Goal: Transaction & Acquisition: Purchase product/service

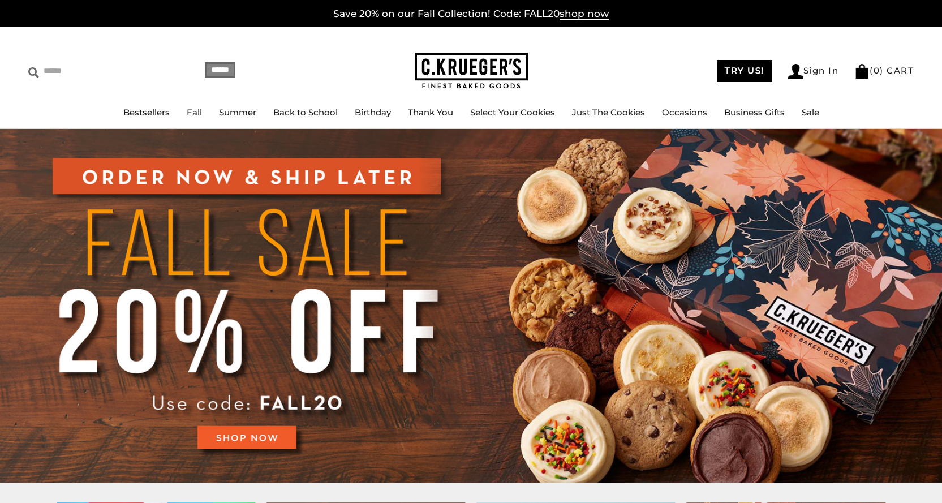
click at [91, 69] on input "Search" at bounding box center [95, 71] width 135 height 18
type input "*****"
click at [205, 62] on input "******" at bounding box center [220, 69] width 31 height 15
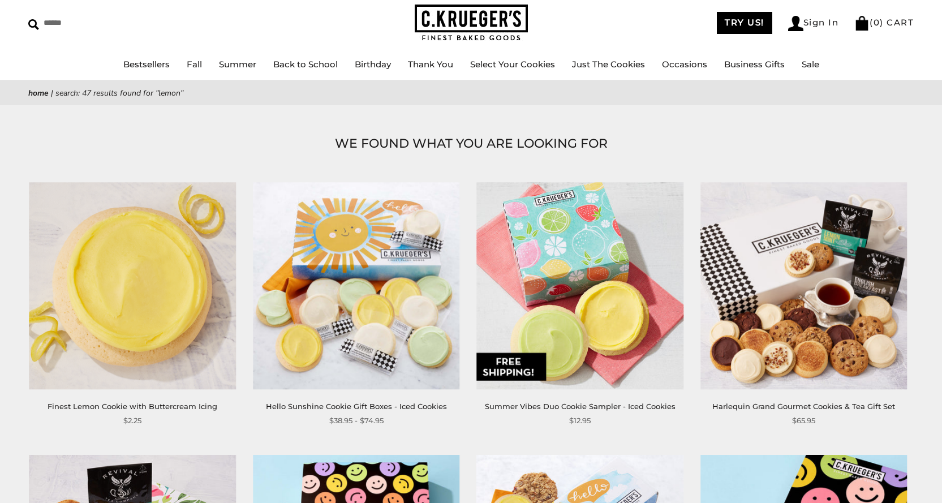
scroll to position [113, 0]
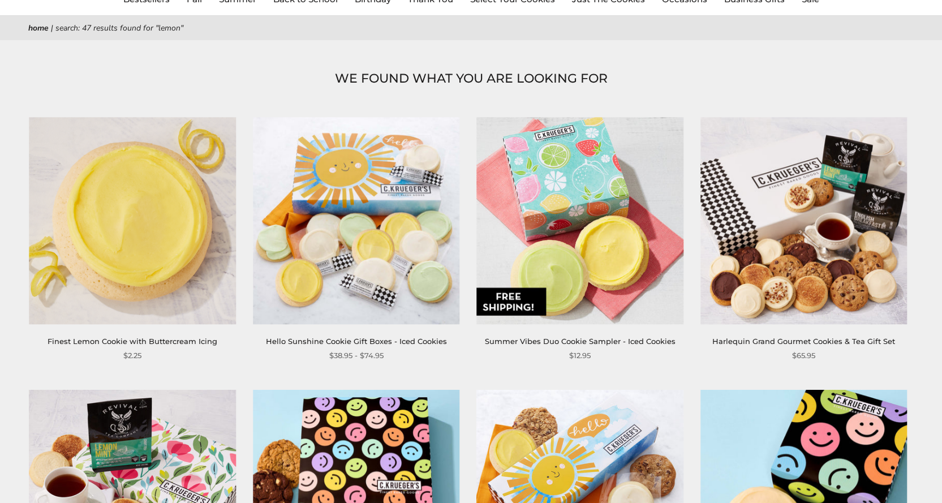
click at [150, 241] on img at bounding box center [132, 220] width 206 height 206
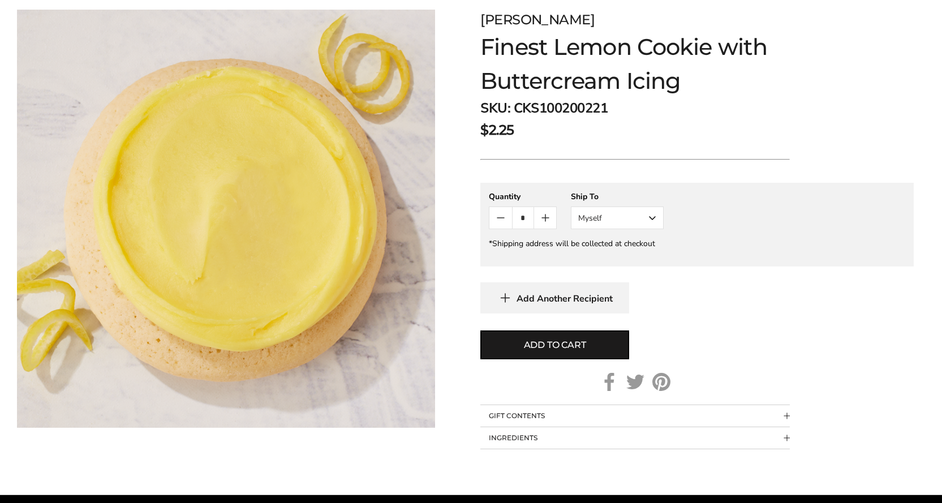
scroll to position [170, 0]
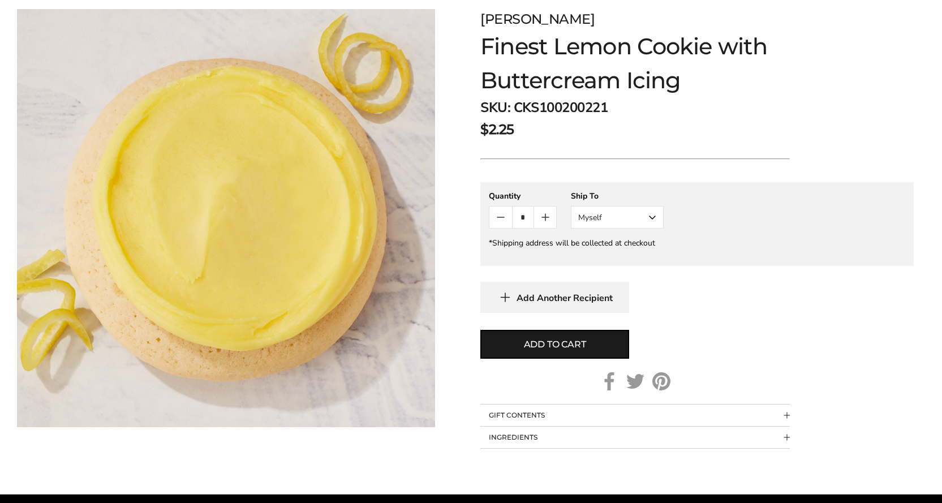
click at [545, 216] on icon "Count plus" at bounding box center [545, 217] width 0 height 7
type input "*"
click at [653, 219] on button "Myself" at bounding box center [617, 217] width 93 height 23
click at [613, 257] on button "Other Recipient" at bounding box center [617, 259] width 92 height 20
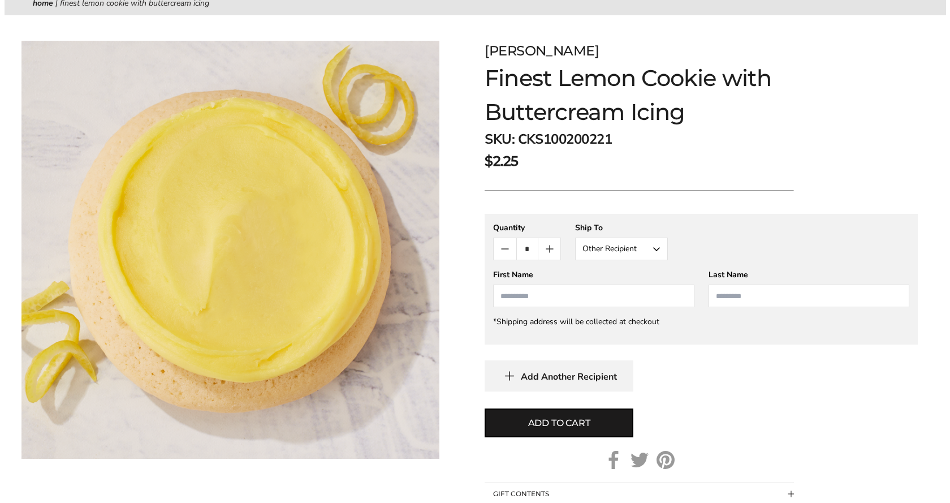
scroll to position [113, 0]
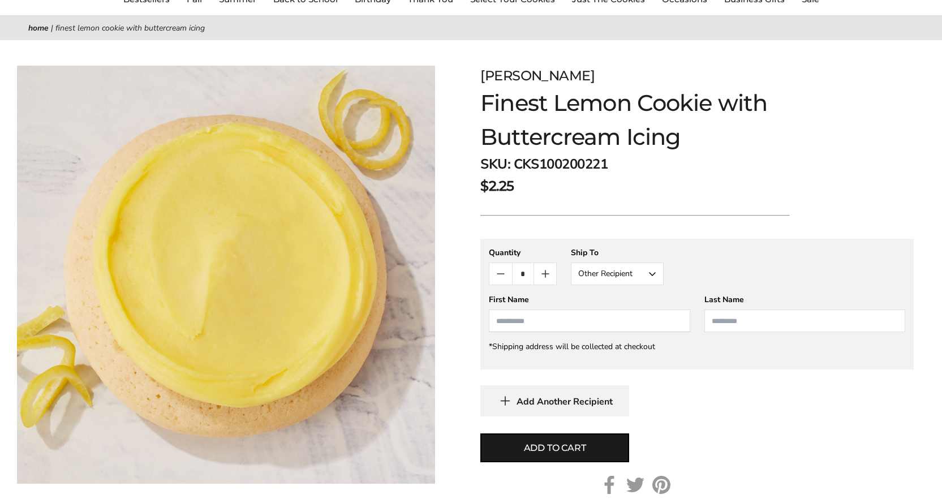
click at [535, 317] on input "First Name" at bounding box center [589, 320] width 201 height 23
type input "********"
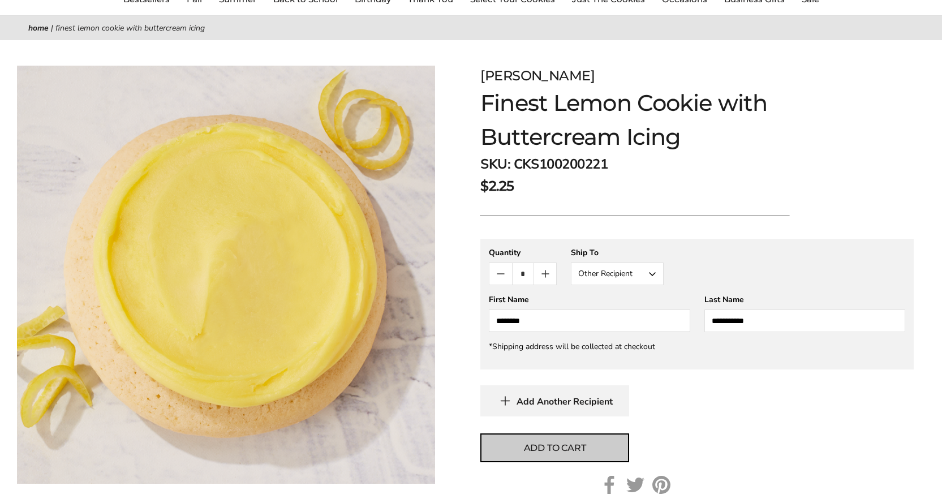
type input "**********"
click at [571, 451] on span "Add to cart" at bounding box center [555, 448] width 62 height 14
type input "*"
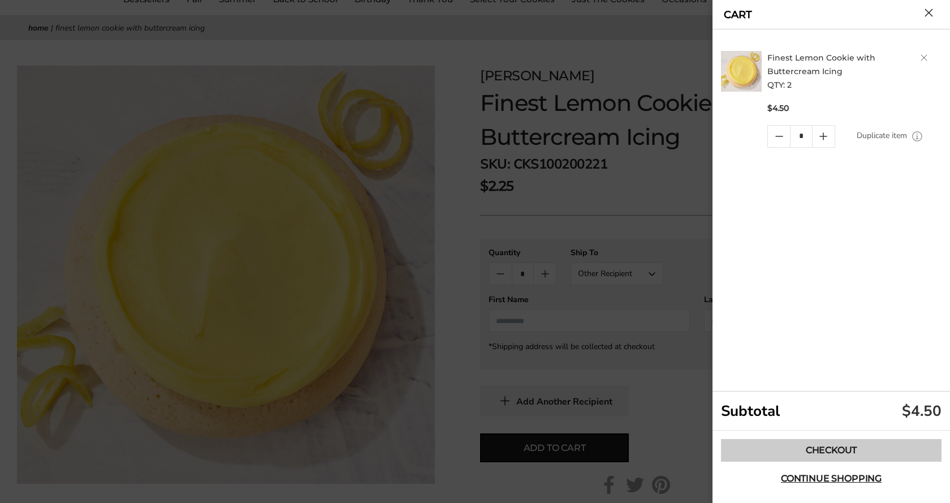
click at [837, 448] on link "Checkout" at bounding box center [831, 450] width 221 height 23
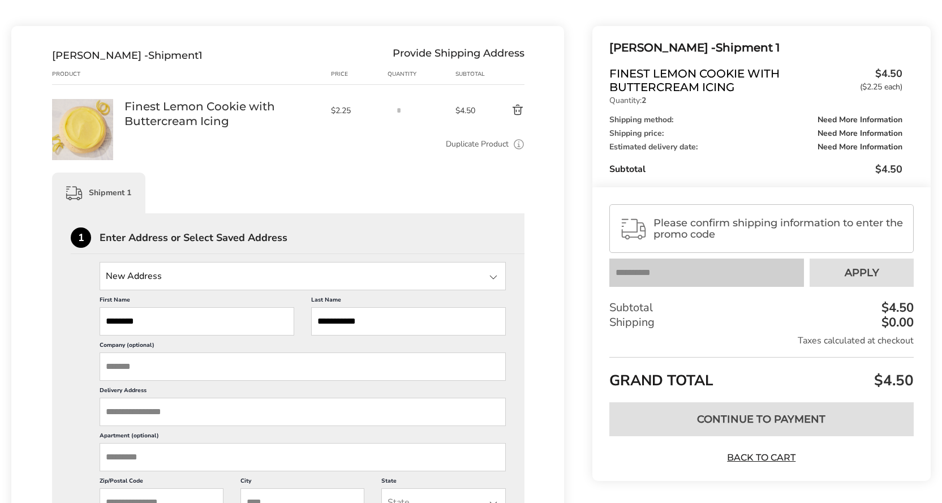
scroll to position [113, 0]
click at [317, 271] on input "State" at bounding box center [303, 275] width 406 height 28
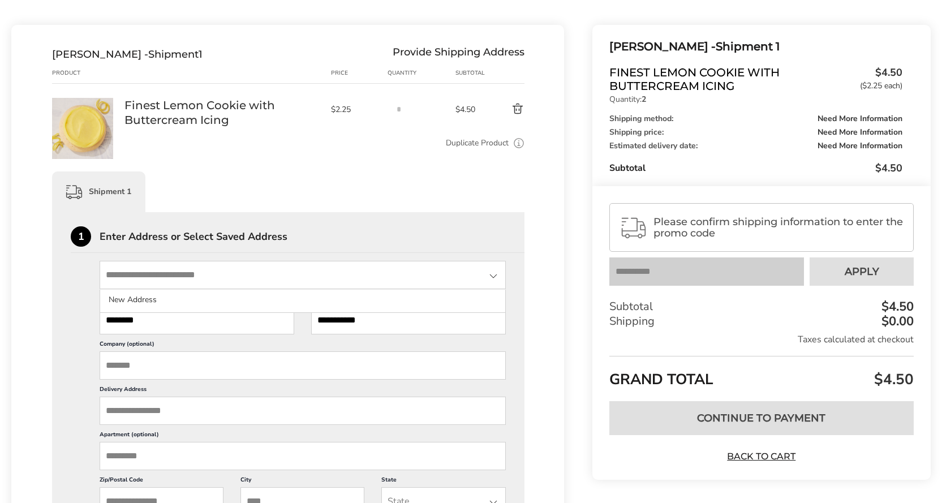
click at [317, 271] on input "State" at bounding box center [303, 275] width 406 height 28
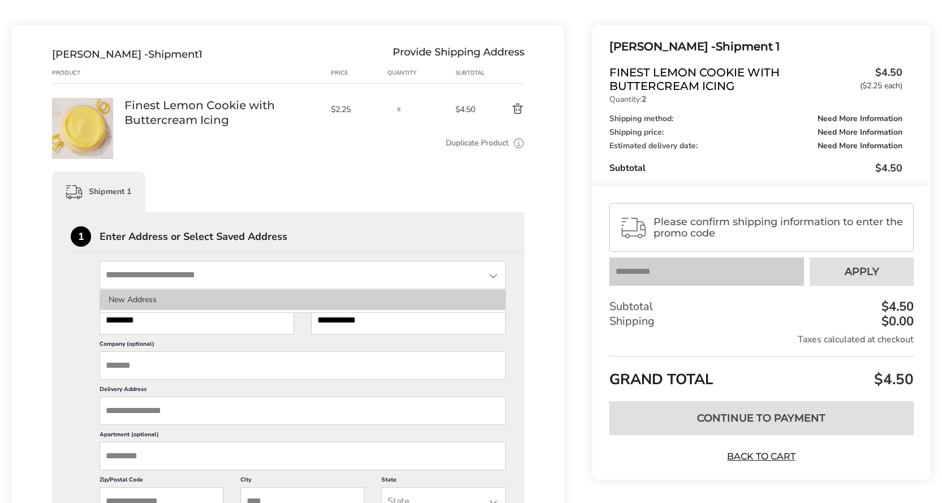
click at [216, 294] on li "New Address" at bounding box center [302, 300] width 405 height 20
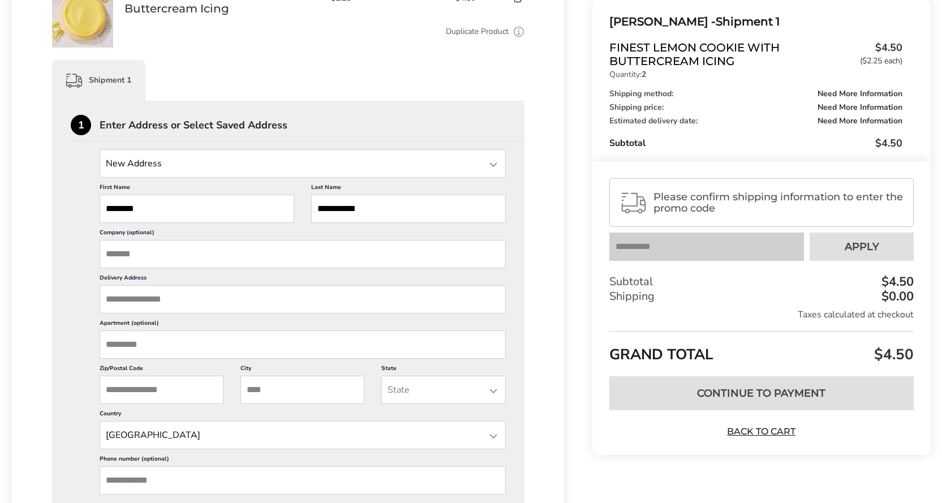
scroll to position [226, 0]
click at [193, 305] on input "Delivery Address" at bounding box center [303, 297] width 406 height 28
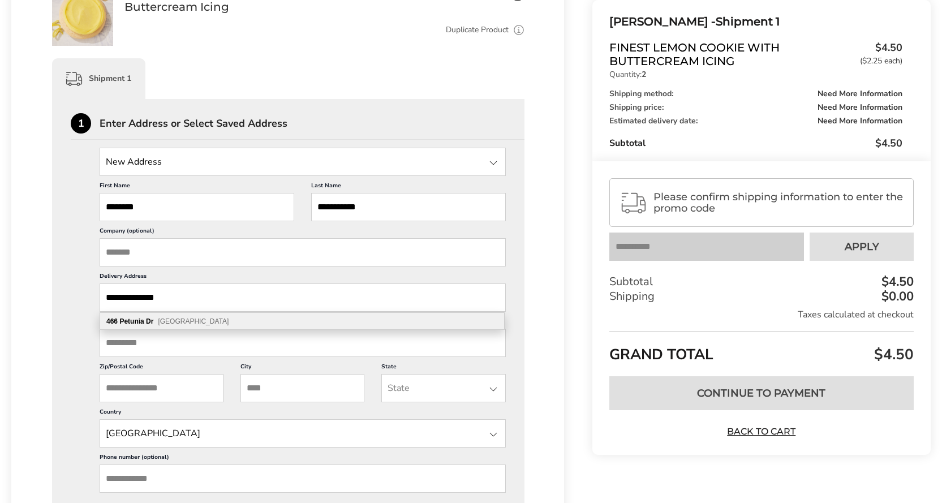
click at [190, 322] on span "Fruitland Park FL 34731" at bounding box center [193, 321] width 71 height 8
type input "**********"
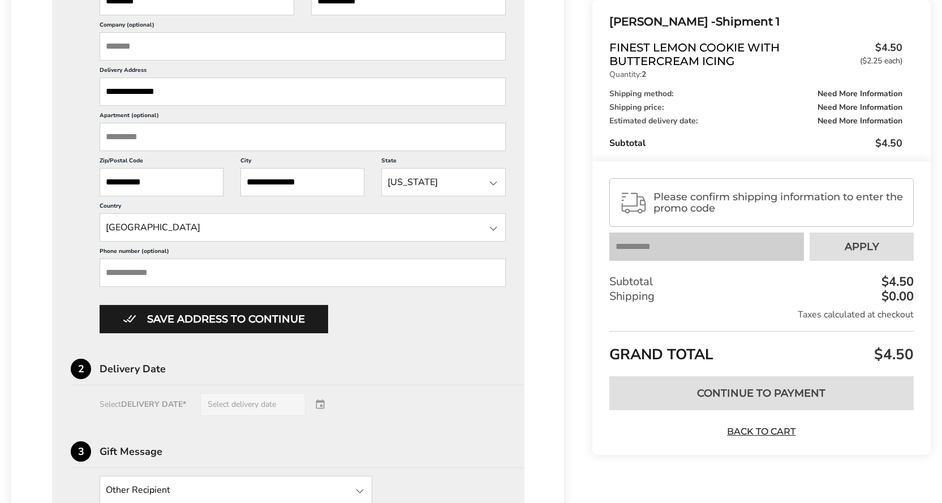
scroll to position [453, 0]
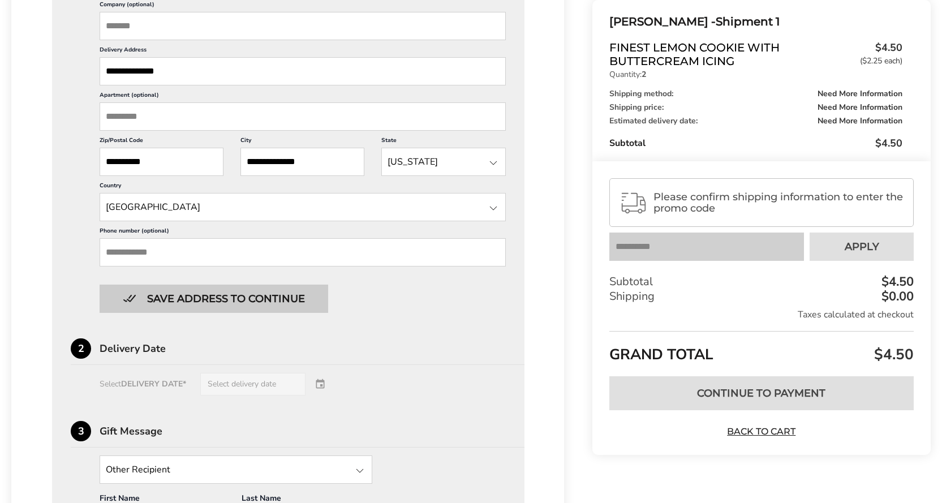
click at [253, 296] on button "Save address to continue" at bounding box center [214, 299] width 229 height 28
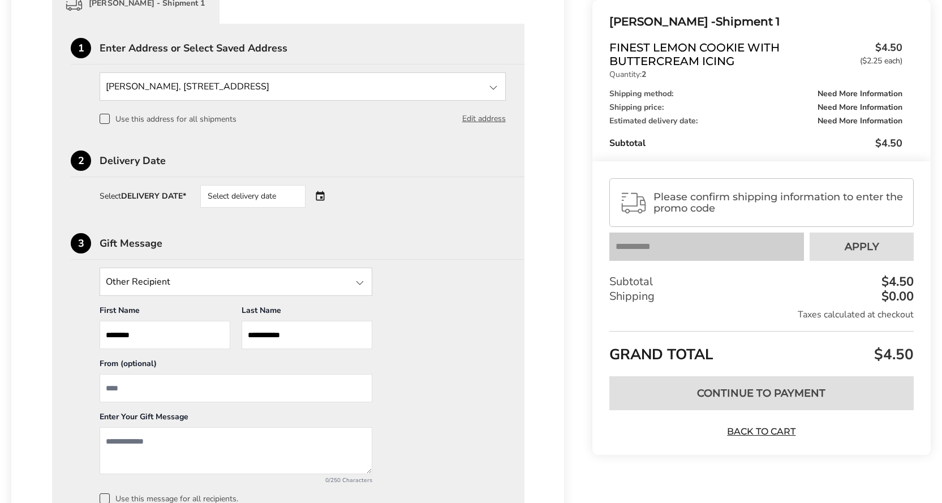
scroll to position [343, 0]
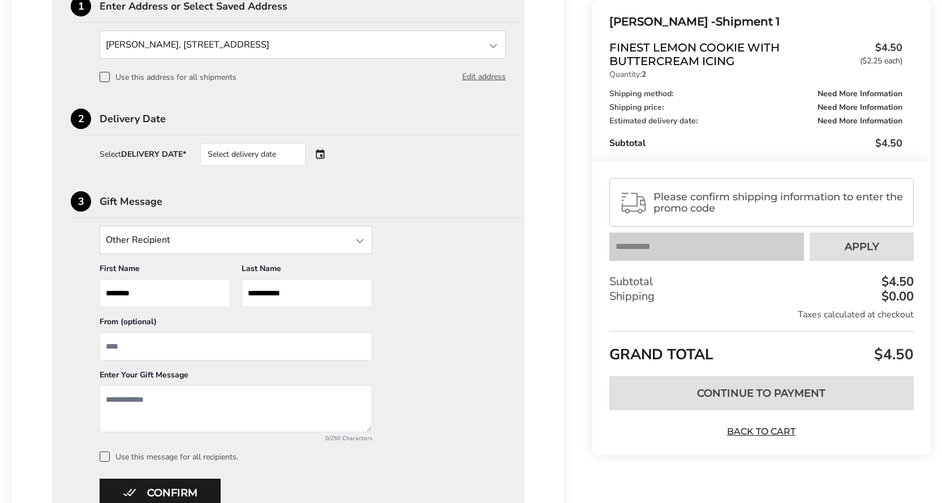
click at [327, 156] on div "Select delivery date" at bounding box center [268, 154] width 137 height 23
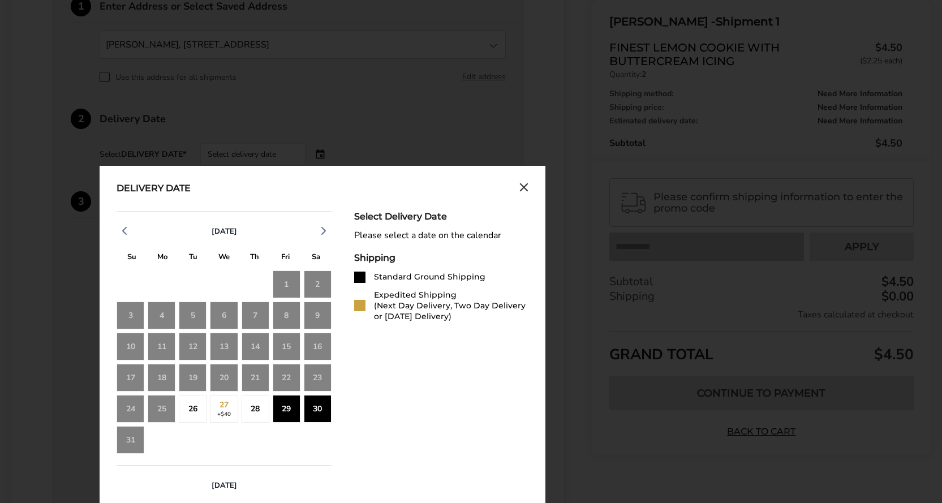
click at [195, 410] on div "26" at bounding box center [193, 409] width 28 height 28
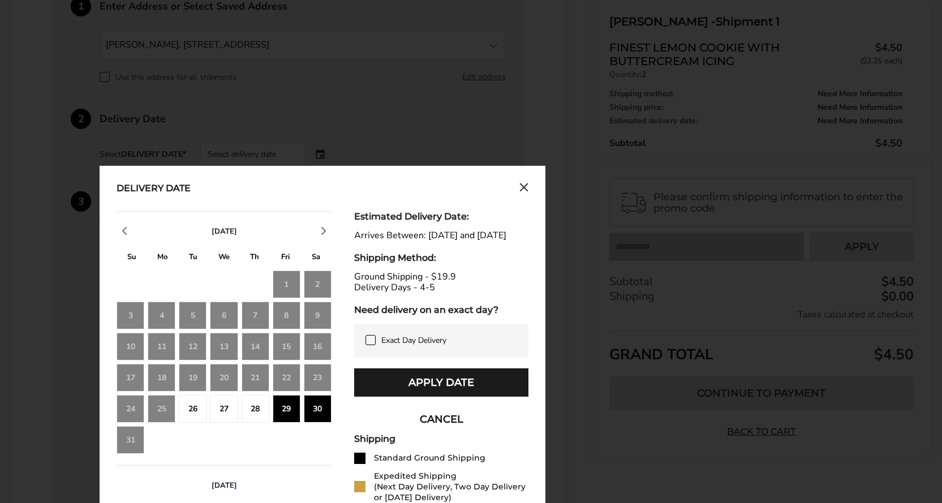
click at [526, 188] on icon "Close calendar" at bounding box center [523, 188] width 9 height 10
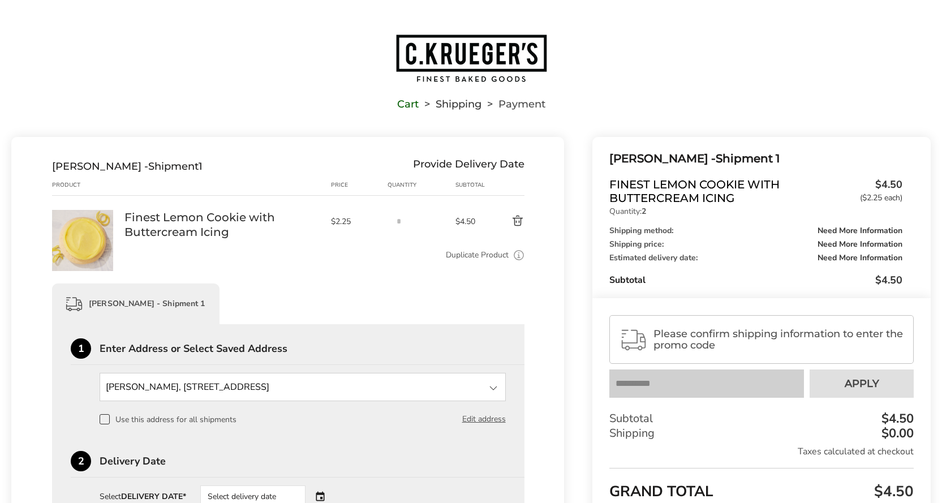
scroll to position [0, 0]
click at [446, 60] on img "Go to home page" at bounding box center [471, 60] width 153 height 50
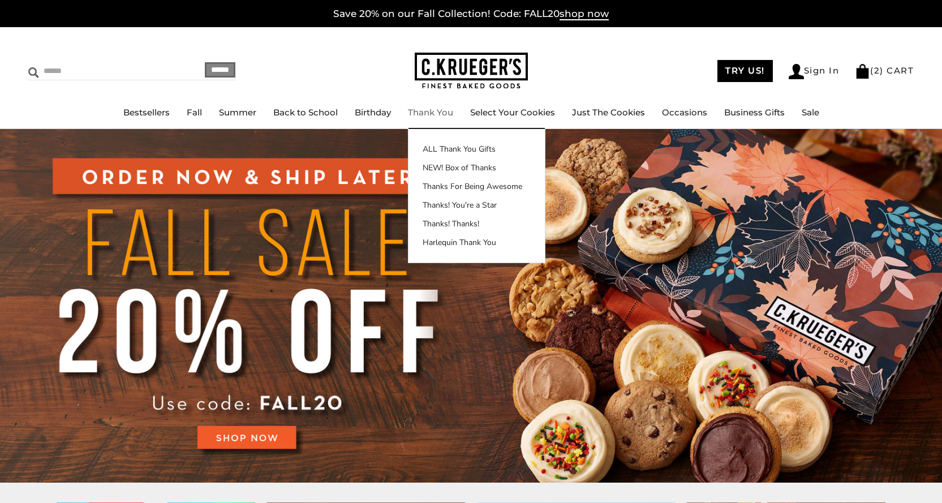
click at [120, 71] on input "Search" at bounding box center [95, 71] width 135 height 18
type input "*****"
click at [205, 62] on input "******" at bounding box center [220, 69] width 31 height 15
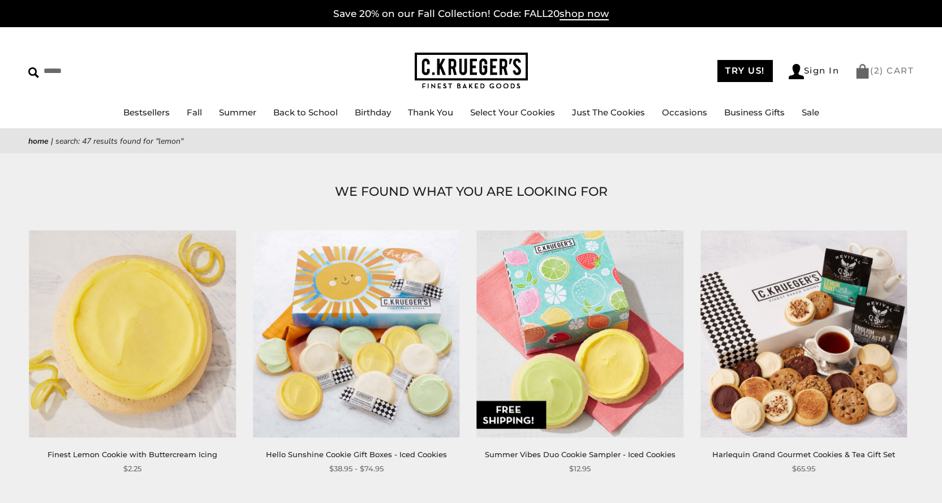
click at [897, 75] on link "( 2 ) CART" at bounding box center [884, 70] width 59 height 11
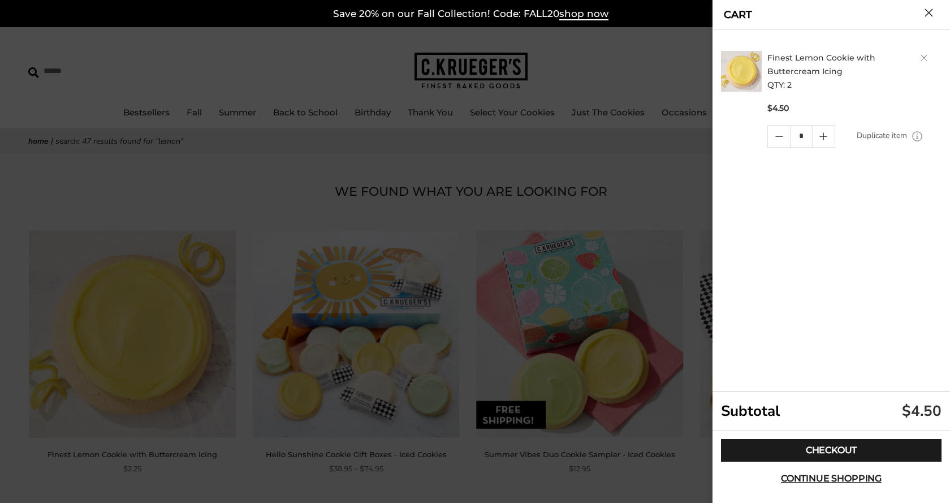
click at [783, 136] on icon "Quantity minus button" at bounding box center [779, 136] width 7 height 0
click at [778, 136] on link "Quantity minus button" at bounding box center [779, 136] width 22 height 21
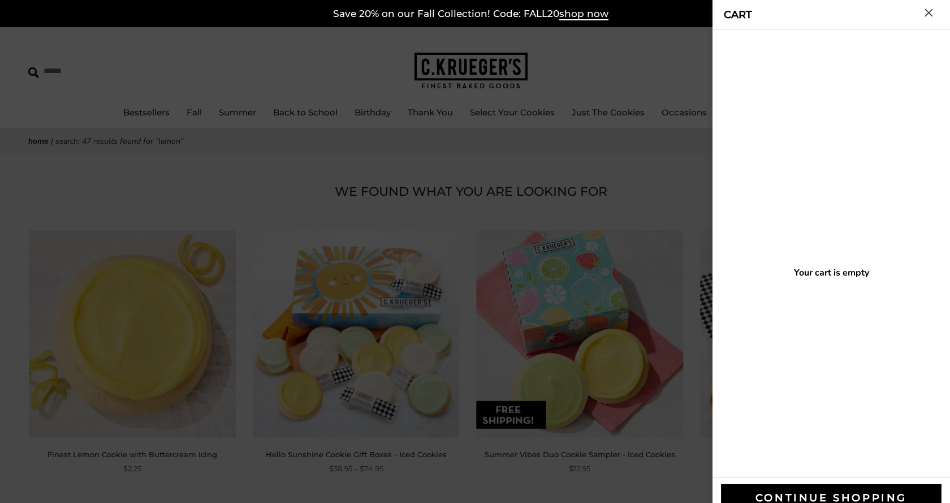
click at [930, 9] on button "Close cart" at bounding box center [929, 12] width 8 height 8
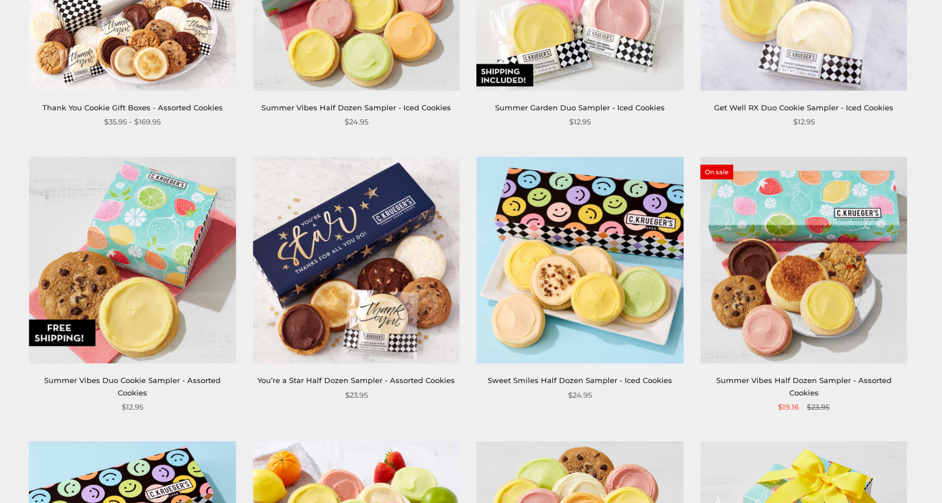
scroll to position [905, 0]
click at [132, 234] on img at bounding box center [132, 259] width 206 height 206
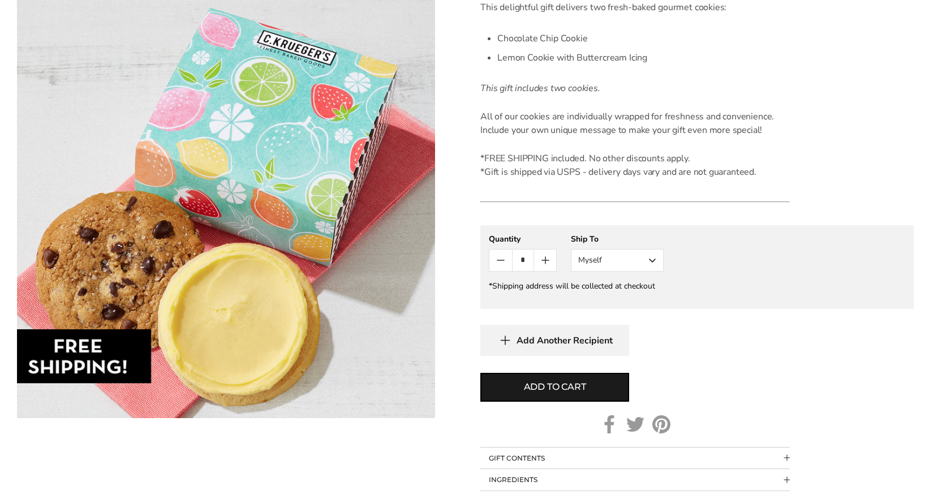
scroll to position [339, 0]
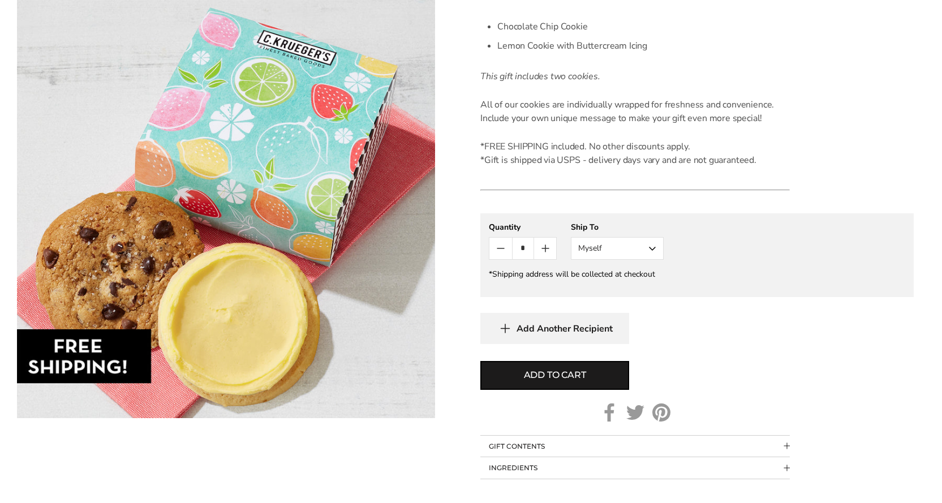
click at [654, 251] on button "Myself" at bounding box center [617, 248] width 93 height 23
click at [624, 289] on button "Other Recipient" at bounding box center [617, 290] width 92 height 20
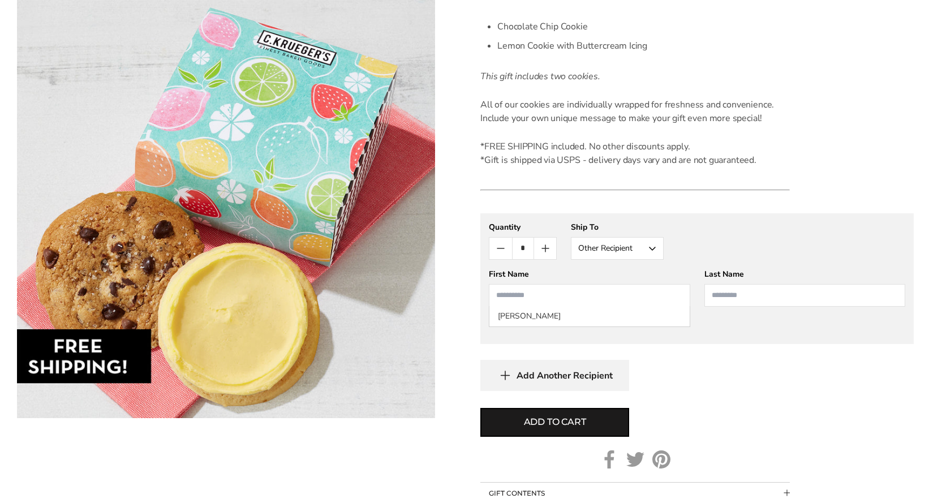
click at [575, 295] on input "First Name" at bounding box center [589, 295] width 201 height 23
click at [546, 316] on li "[PERSON_NAME]" at bounding box center [589, 316] width 200 height 20
type input "********"
type input "**********"
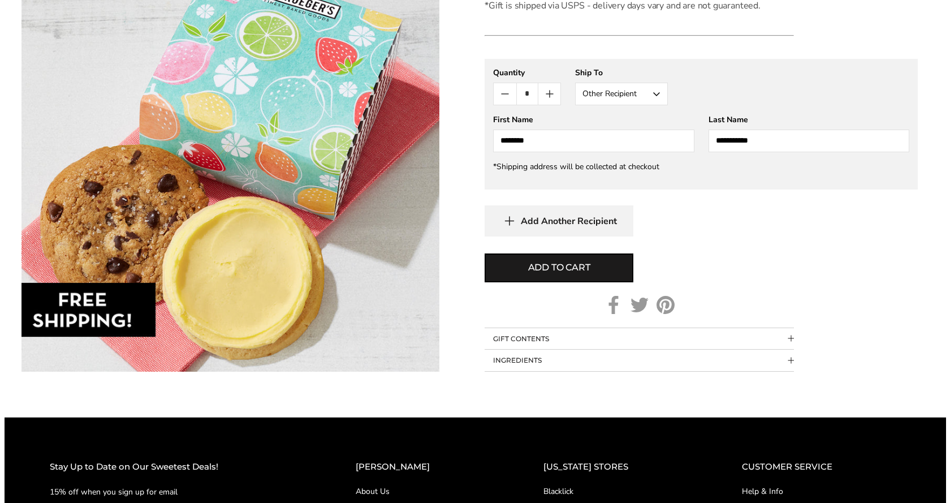
scroll to position [509, 0]
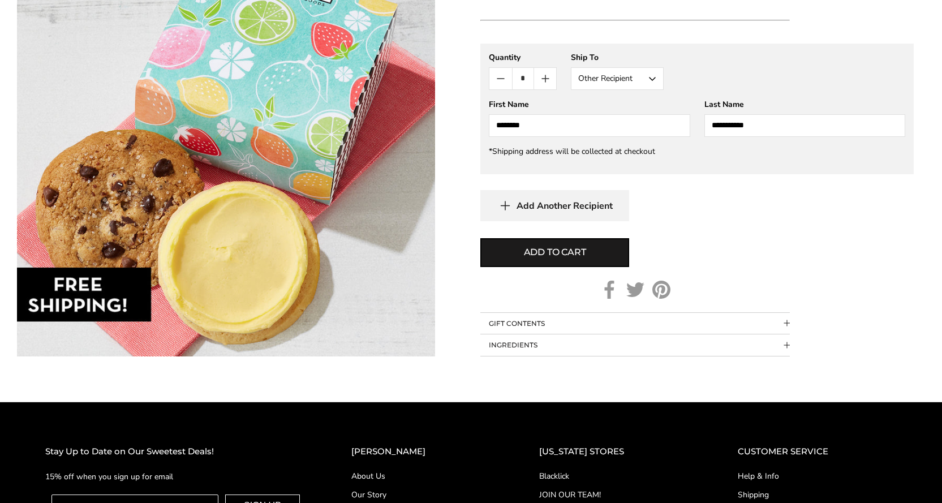
click at [784, 322] on span "Collapsible block button" at bounding box center [787, 323] width 6 height 6
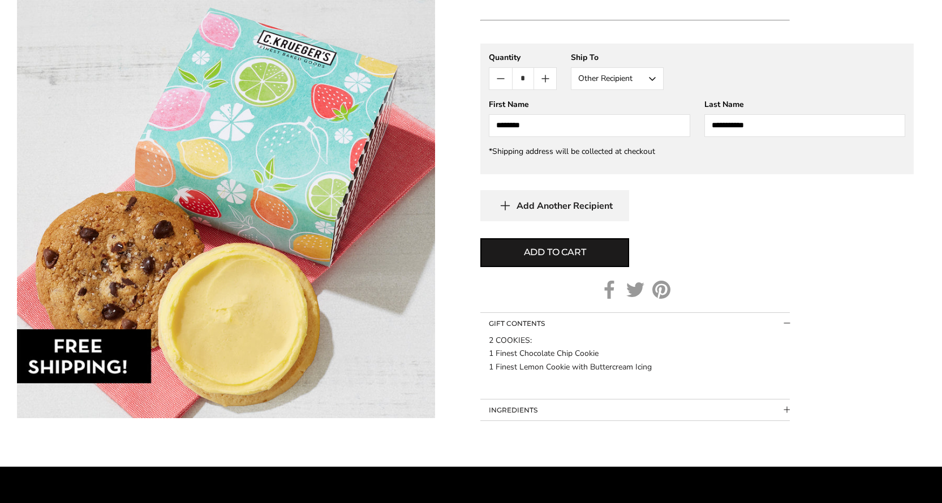
click at [784, 322] on span "Collapsible block button" at bounding box center [787, 323] width 6 height 6
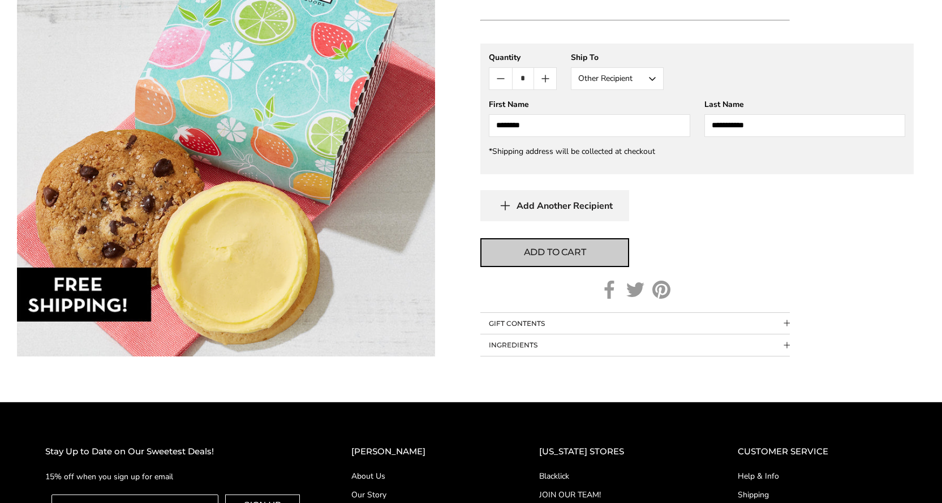
click at [569, 256] on span "Add to cart" at bounding box center [555, 253] width 62 height 14
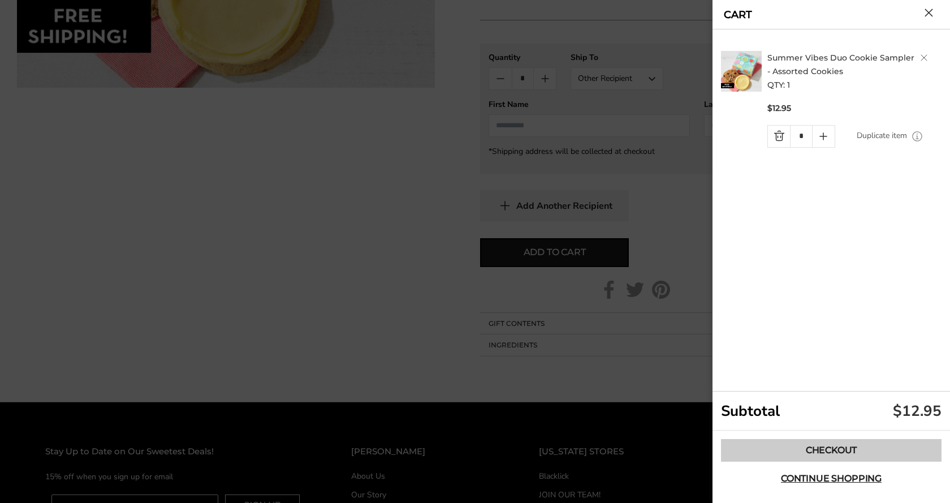
click at [828, 451] on link "Checkout" at bounding box center [831, 450] width 221 height 23
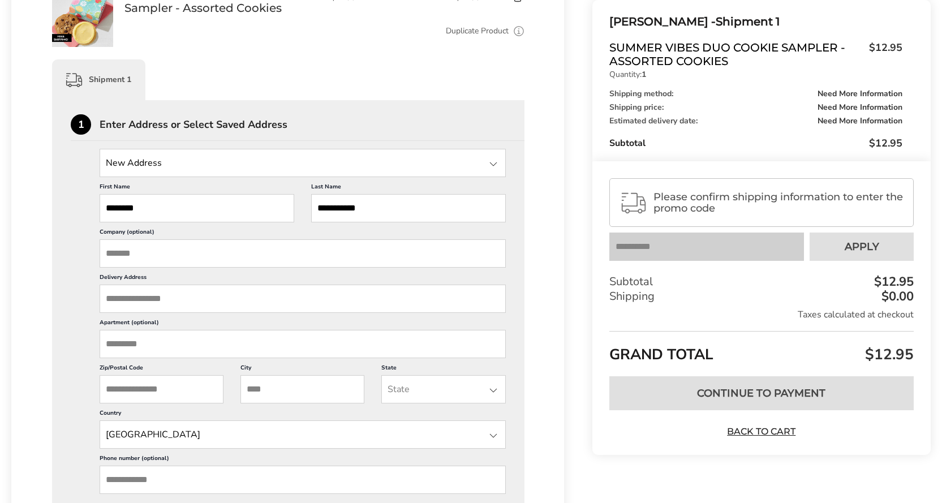
scroll to position [226, 0]
click at [171, 304] on input "Delivery Address" at bounding box center [303, 297] width 406 height 28
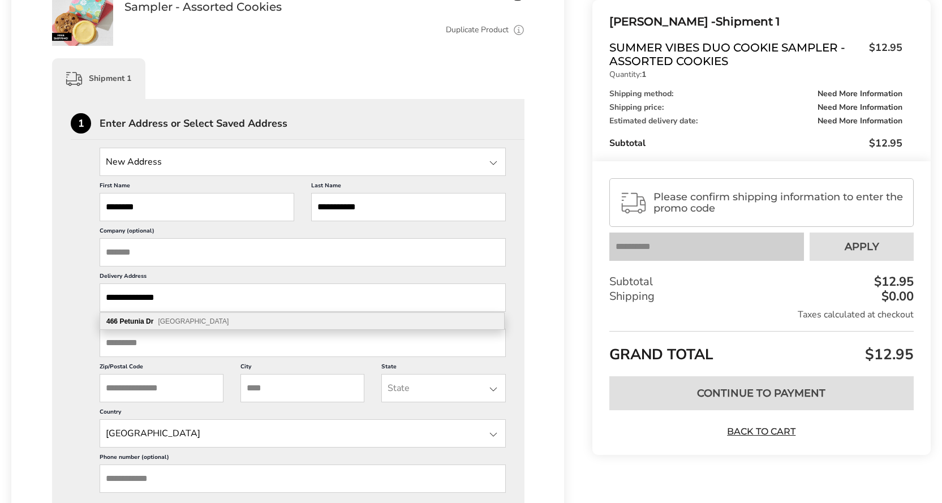
click at [168, 317] on div "[STREET_ADDRESS]" at bounding box center [302, 321] width 404 height 17
type input "**********"
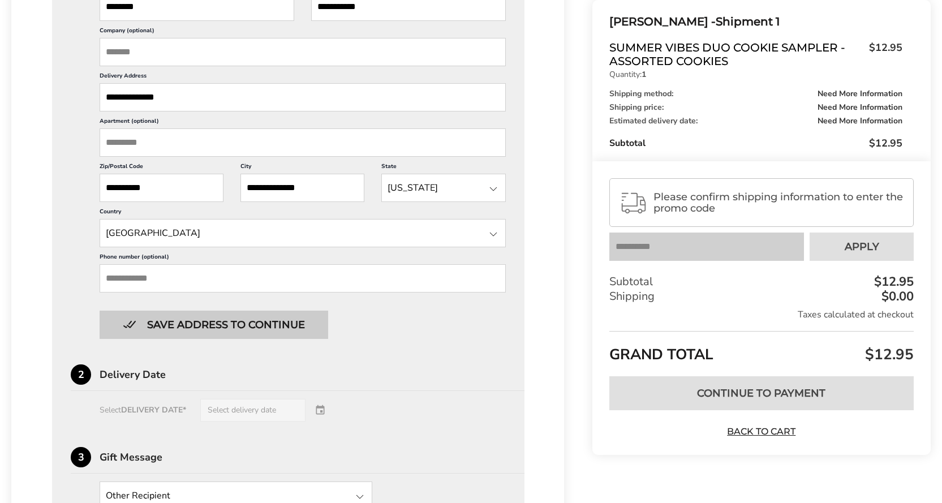
scroll to position [453, 0]
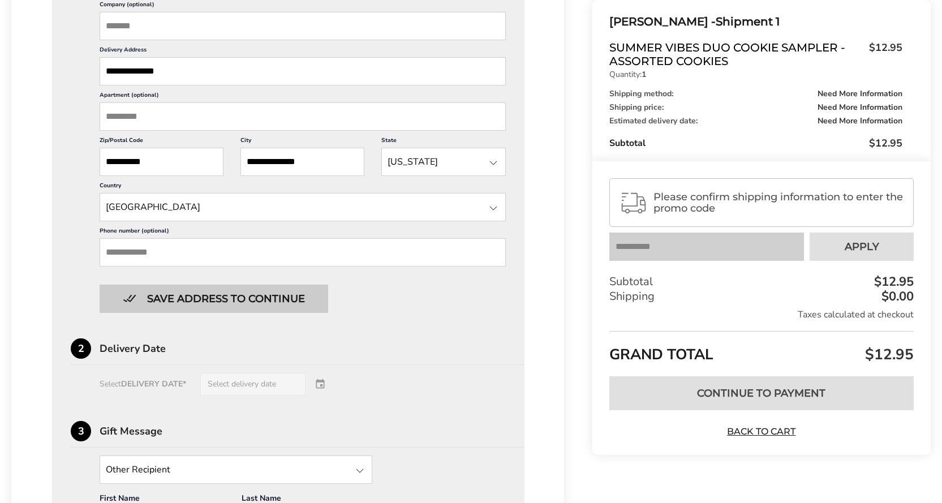
click at [236, 300] on button "Save address to continue" at bounding box center [214, 299] width 229 height 28
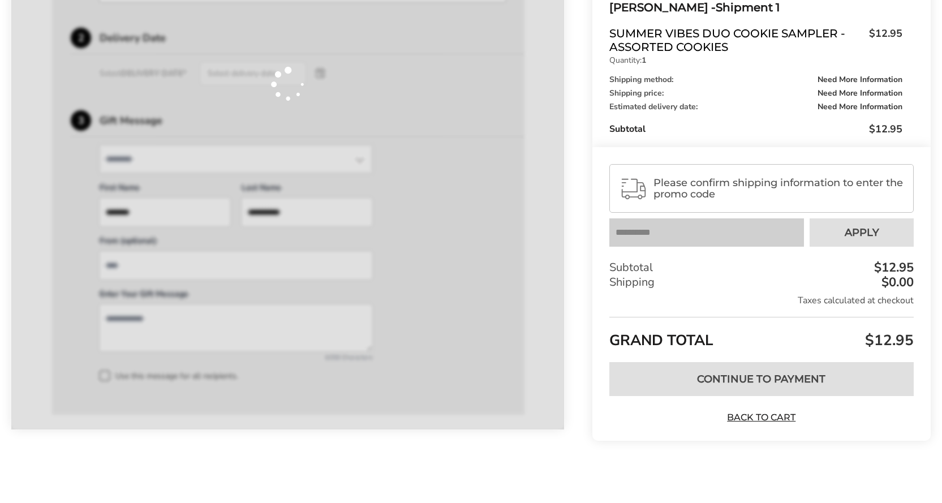
scroll to position [400, 0]
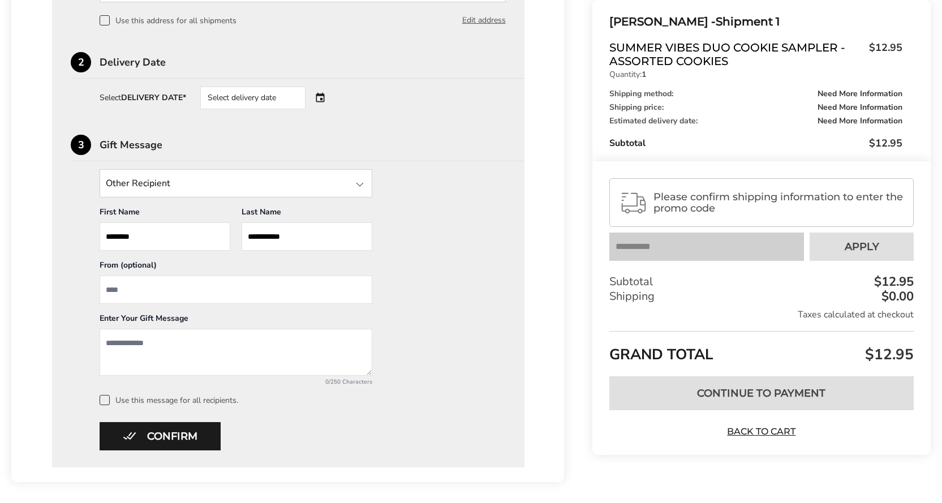
click at [270, 101] on div "Select delivery date" at bounding box center [252, 98] width 105 height 23
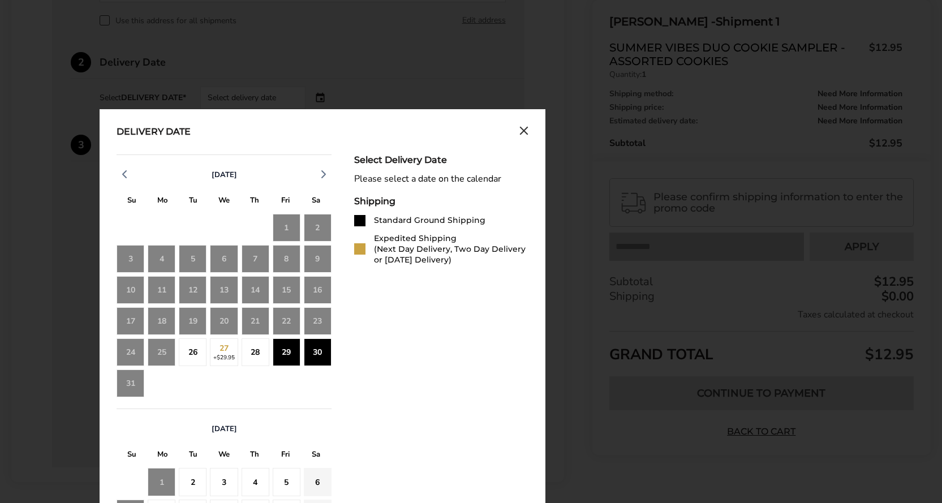
click at [188, 348] on div "26" at bounding box center [193, 352] width 28 height 28
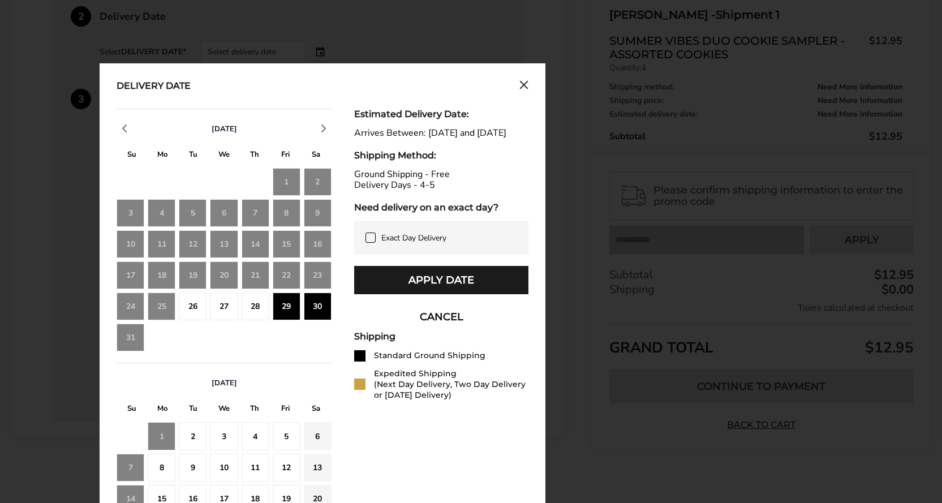
scroll to position [513, 0]
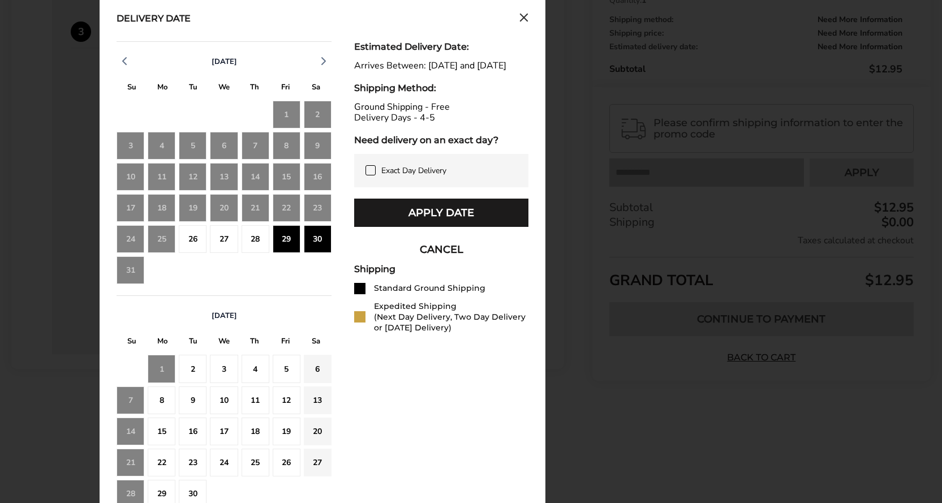
click at [196, 238] on div "26" at bounding box center [193, 239] width 28 height 28
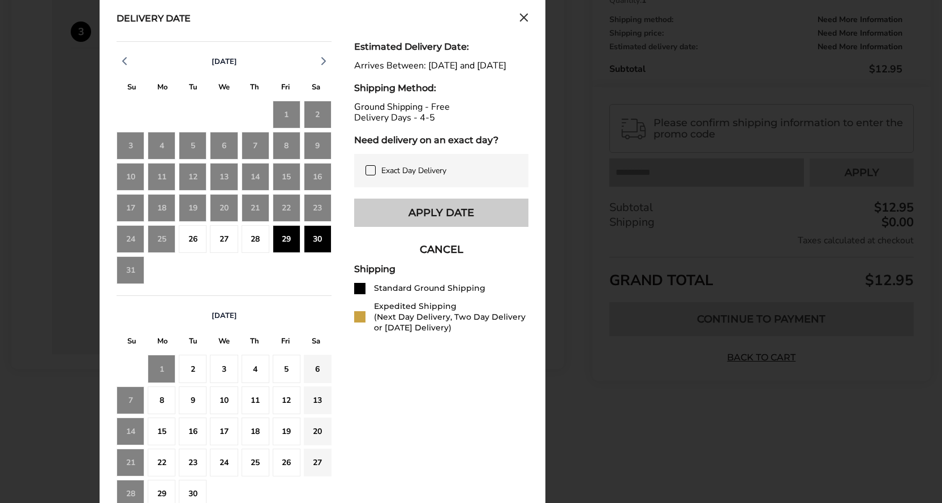
click at [429, 222] on button "Apply Date" at bounding box center [441, 213] width 174 height 28
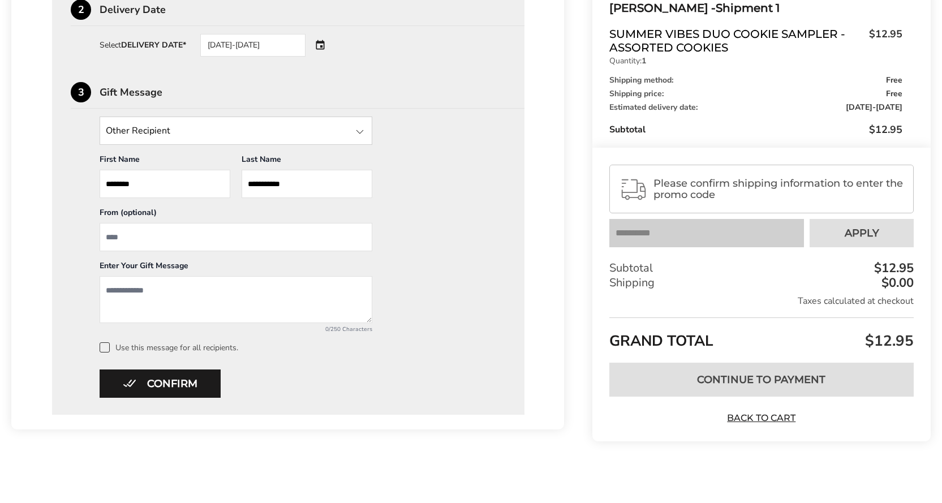
click at [175, 233] on input "From" at bounding box center [236, 237] width 273 height 28
type input "**********"
type textarea "**********"
click at [364, 132] on div at bounding box center [360, 132] width 14 height 14
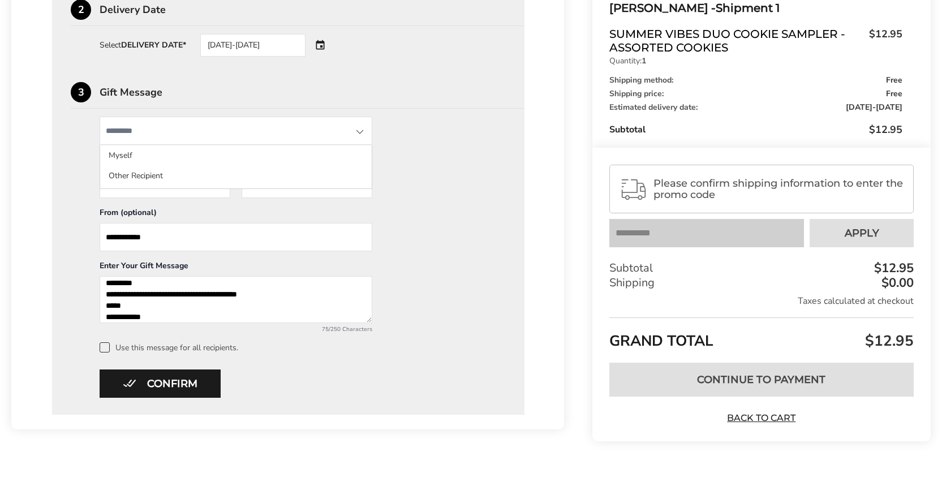
click at [364, 132] on div at bounding box center [360, 132] width 14 height 14
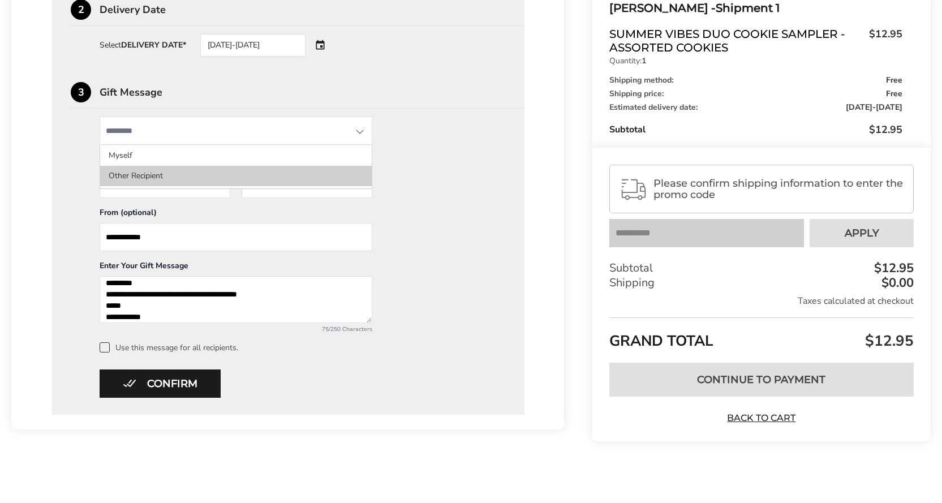
click at [290, 170] on li "Other Recipient" at bounding box center [236, 176] width 272 height 20
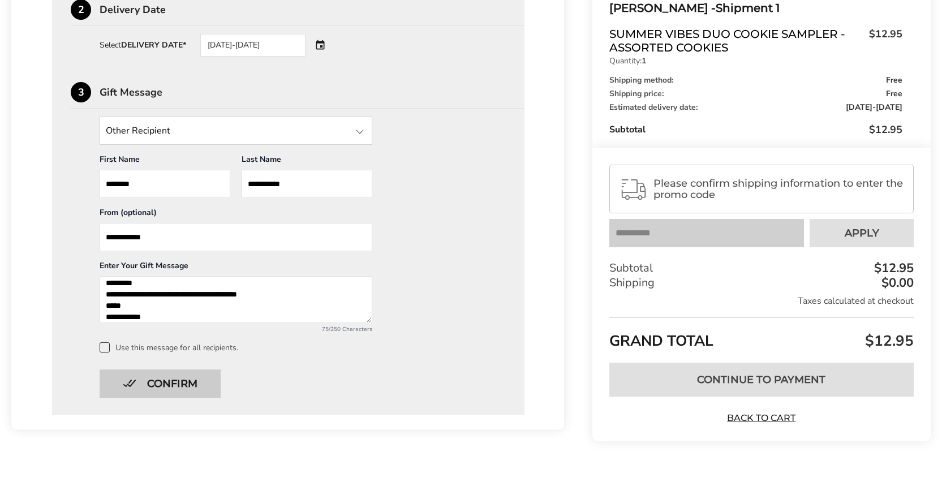
click at [187, 382] on button "Confirm" at bounding box center [160, 383] width 121 height 28
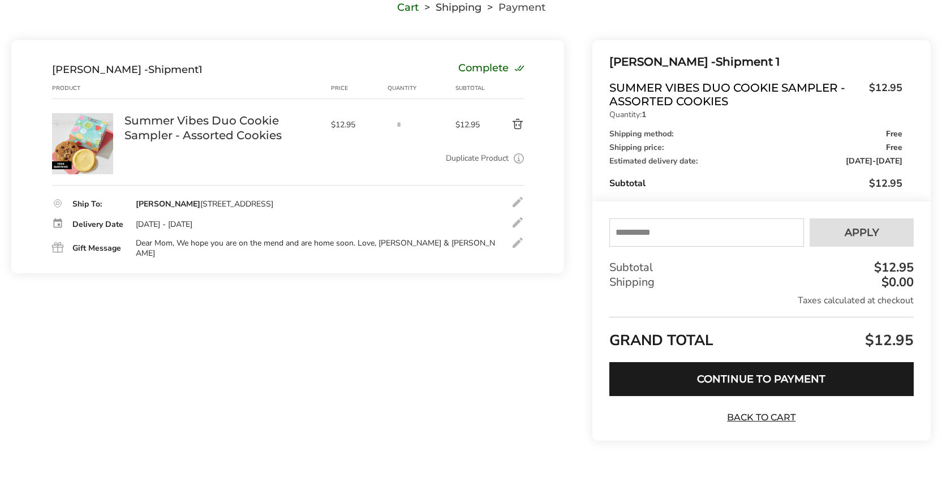
scroll to position [98, 0]
click at [648, 235] on input "text" at bounding box center [706, 232] width 195 height 28
type input "******"
click at [887, 233] on button "Apply" at bounding box center [862, 232] width 104 height 28
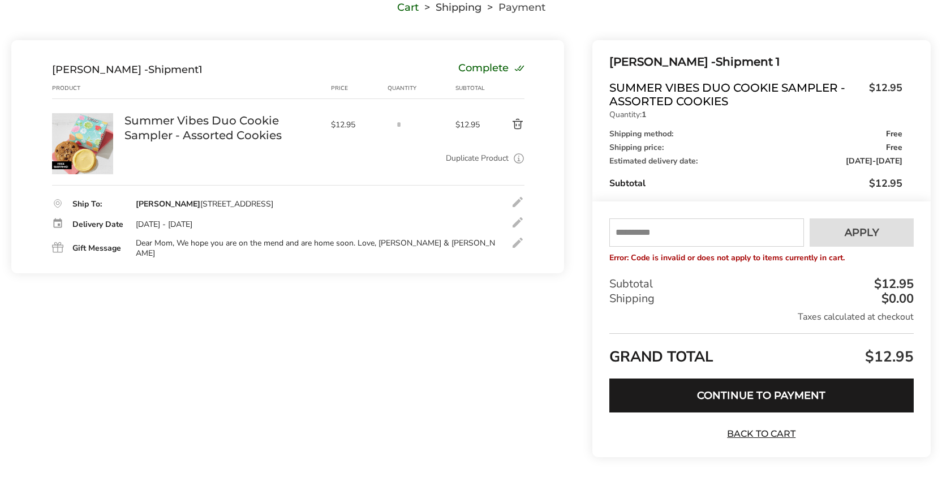
click at [668, 232] on input "text" at bounding box center [706, 232] width 195 height 28
type input "****"
click at [871, 231] on span "Apply" at bounding box center [862, 232] width 35 height 10
click at [682, 231] on input "text" at bounding box center [706, 232] width 195 height 28
type input "*********"
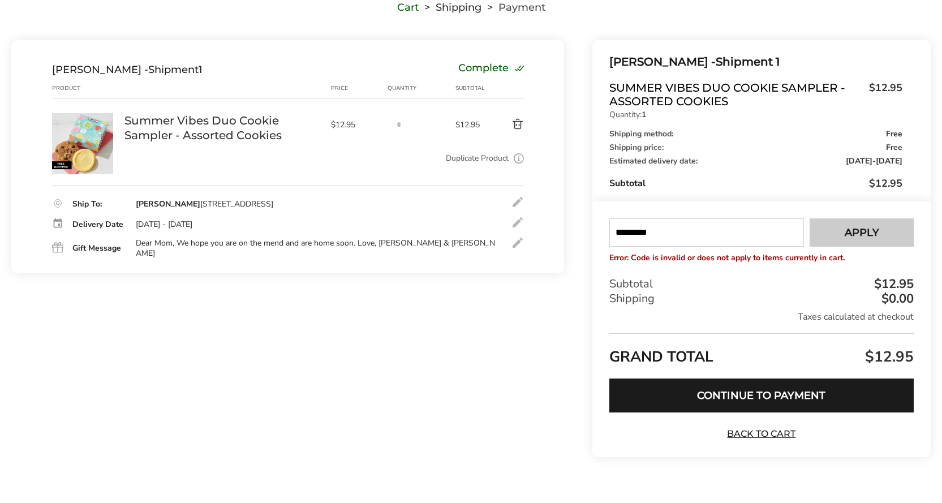
click at [850, 233] on span "Apply" at bounding box center [862, 232] width 35 height 10
click at [732, 235] on input "text" at bounding box center [706, 232] width 195 height 28
type input "****"
click at [881, 233] on button "Apply" at bounding box center [862, 232] width 104 height 28
click at [715, 230] on input "text" at bounding box center [706, 232] width 195 height 28
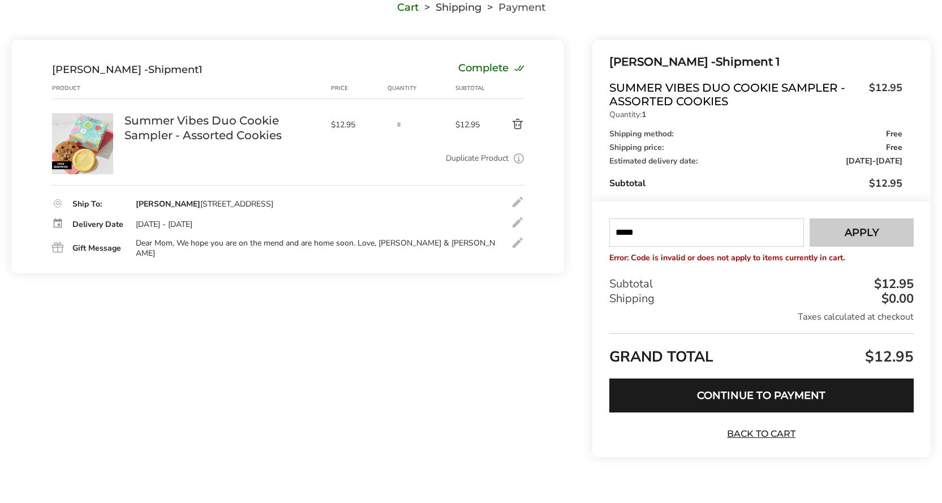
type input "*****"
click at [838, 238] on button "Apply" at bounding box center [862, 232] width 104 height 28
click at [721, 241] on input "text" at bounding box center [706, 232] width 195 height 28
type input "******"
click at [855, 247] on div "Your coupon get20 is verified successfully Please enter your email to validate …" at bounding box center [761, 240] width 304 height 45
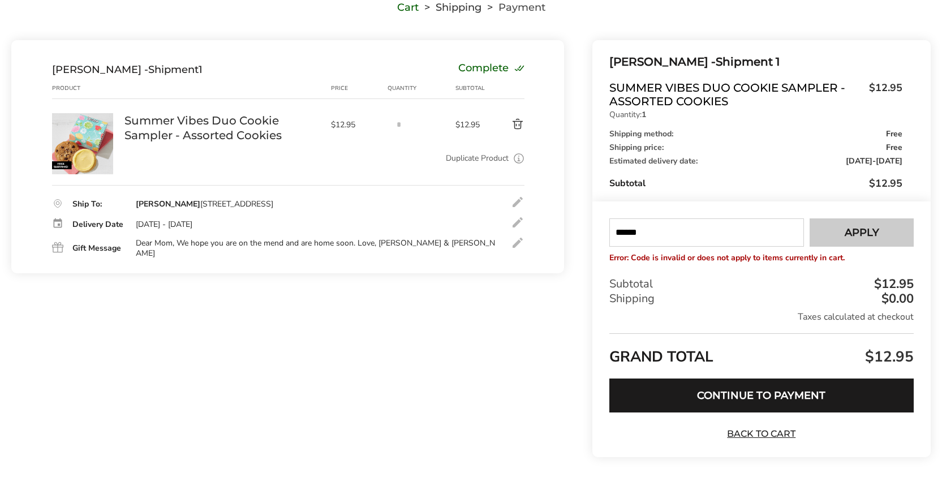
click at [846, 239] on button "Apply" at bounding box center [862, 232] width 104 height 28
drag, startPoint x: 636, startPoint y: 231, endPoint x: 649, endPoint y: 236, distance: 13.2
click at [637, 233] on input "text" at bounding box center [706, 232] width 195 height 28
type input "*****"
click at [851, 230] on span "Apply" at bounding box center [862, 232] width 35 height 10
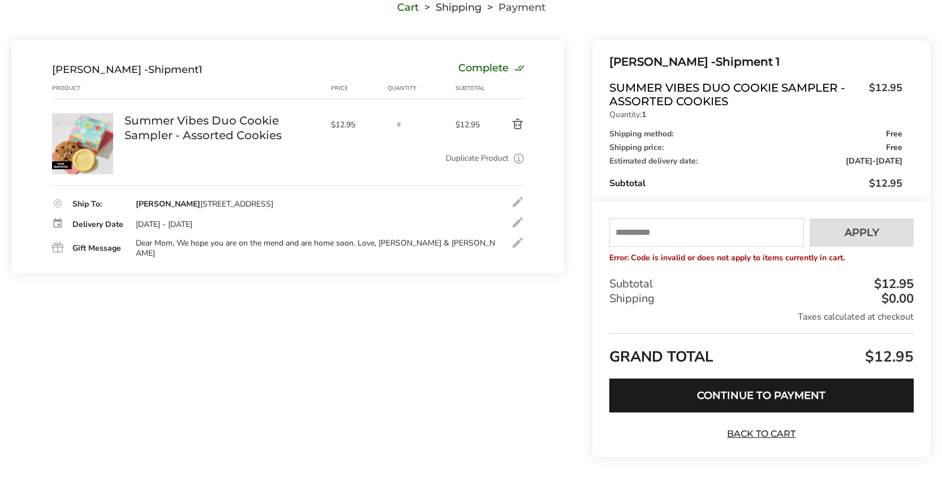
click at [701, 239] on input "text" at bounding box center [706, 232] width 195 height 28
type input "****"
click at [830, 236] on button "Apply" at bounding box center [862, 232] width 104 height 28
click at [726, 399] on button "Continue to Payment" at bounding box center [761, 395] width 304 height 34
